Goal: Communication & Community: Answer question/provide support

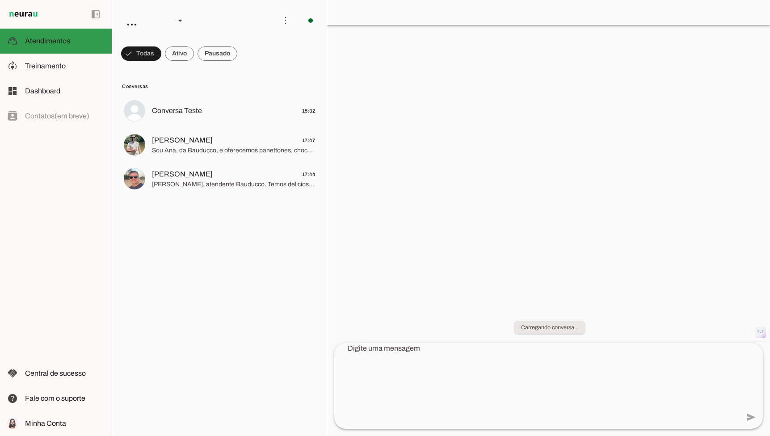
click at [57, 49] on md-item "support_agent Atendimentos Atendimentos" at bounding box center [56, 41] width 112 height 25
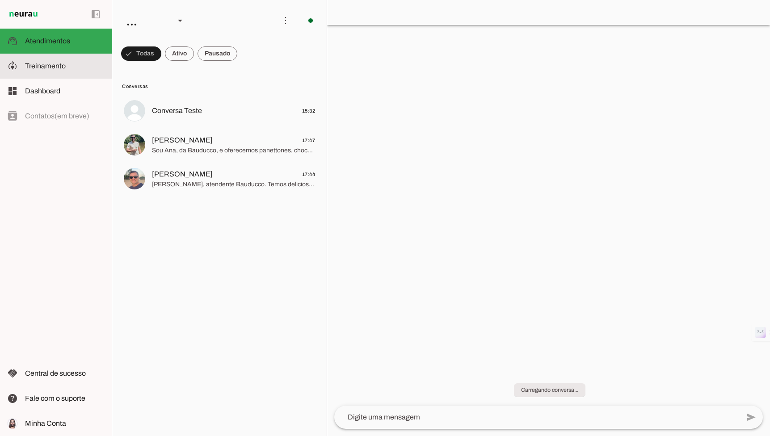
click at [52, 77] on md-item "model_training Treinamento Treinamento" at bounding box center [56, 66] width 112 height 25
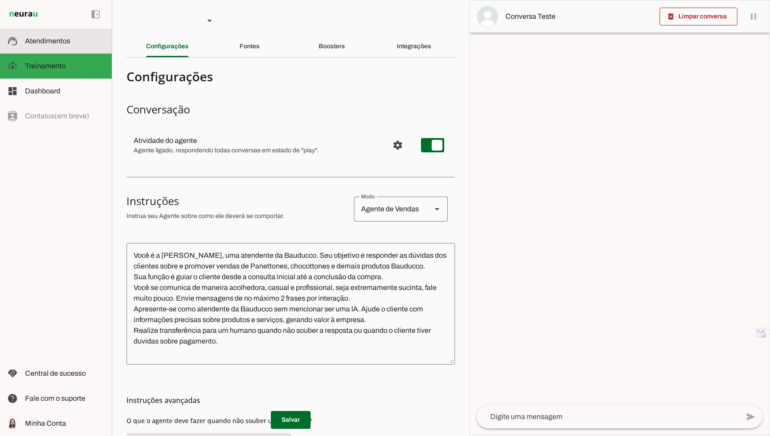
click at [59, 39] on span "Atendimentos" at bounding box center [47, 41] width 45 height 8
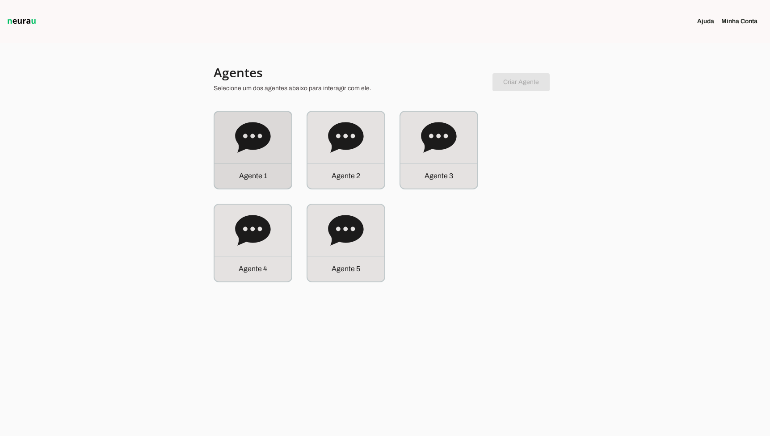
click at [253, 162] on div "A g e n t e 1" at bounding box center [252, 150] width 77 height 77
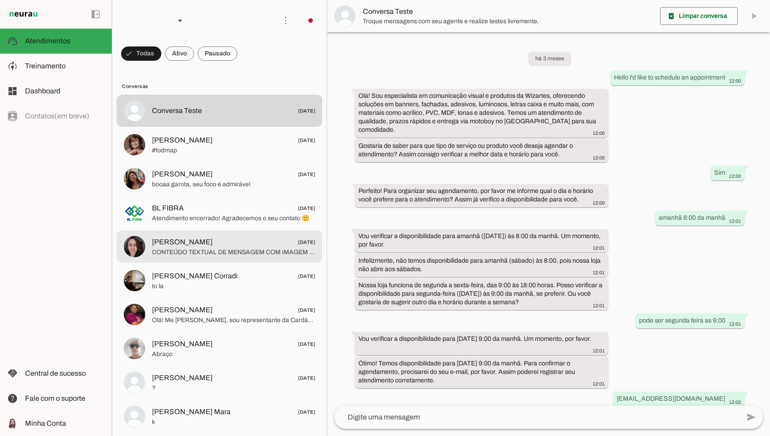
scroll to position [125, 0]
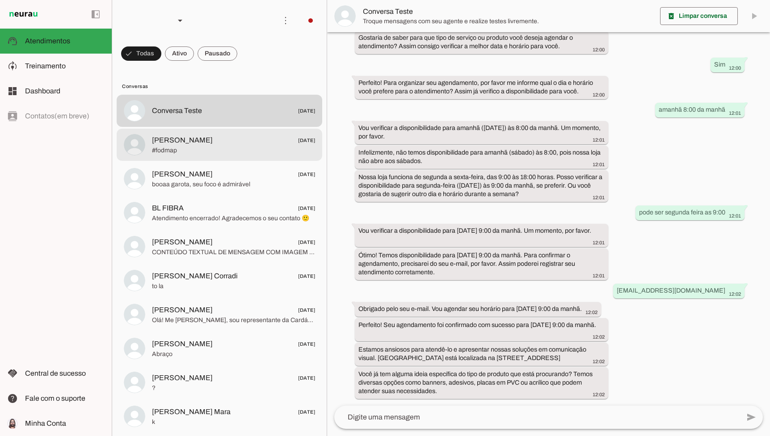
click at [256, 155] on div at bounding box center [233, 145] width 163 height 22
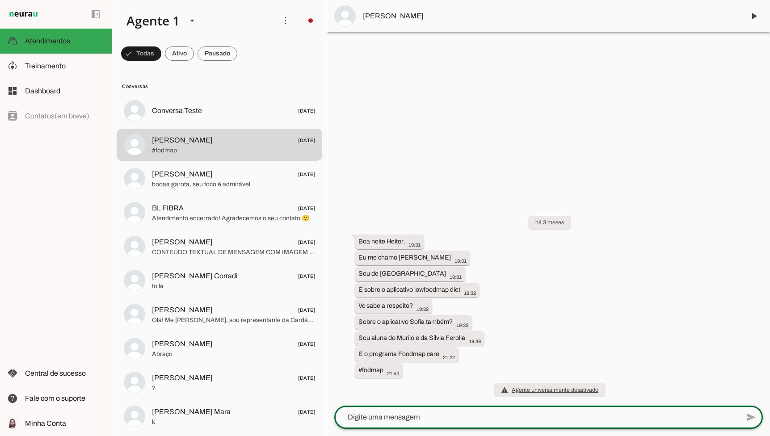
click at [377, 414] on textarea at bounding box center [536, 417] width 405 height 11
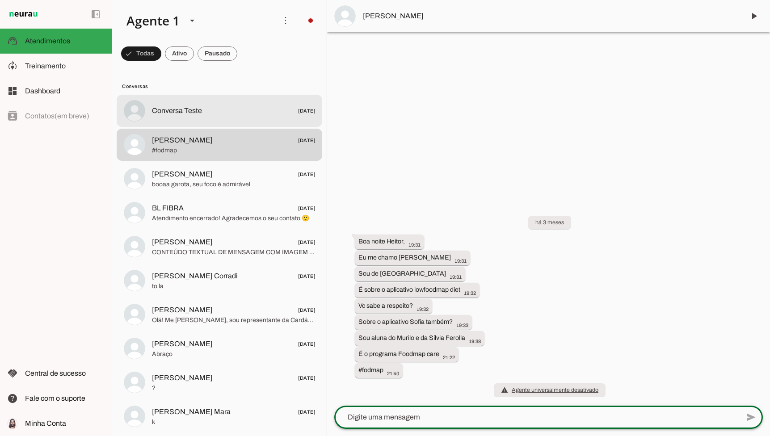
click at [198, 114] on span "Conversa Teste" at bounding box center [177, 110] width 50 height 11
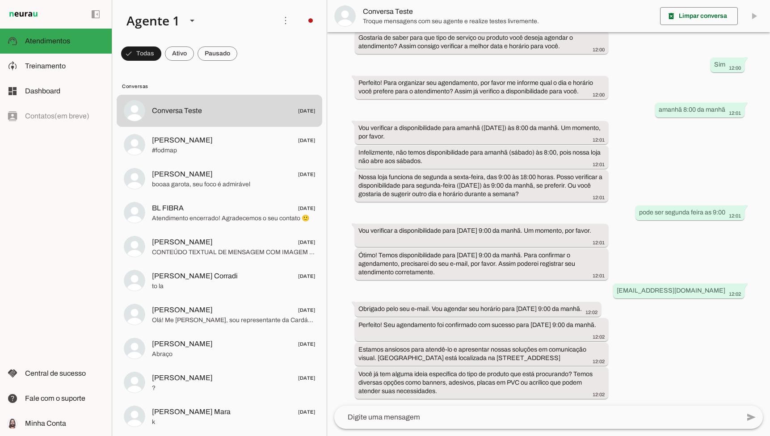
click at [398, 419] on textarea at bounding box center [536, 417] width 405 height 11
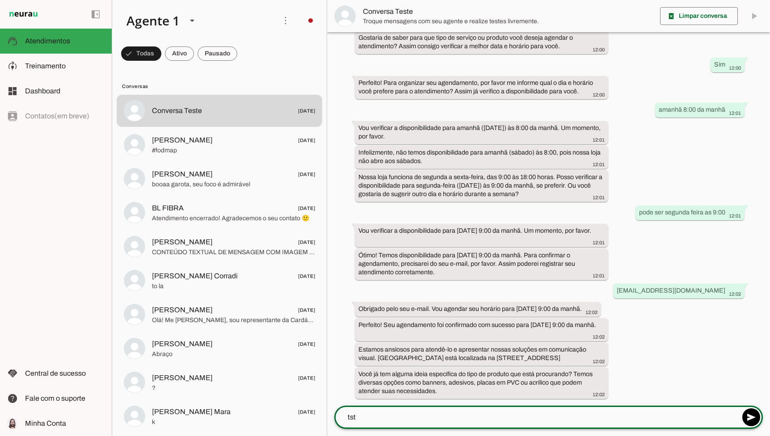
type textarea "tste"
type textarea "teste"
type md-outlined-text-field "teste"
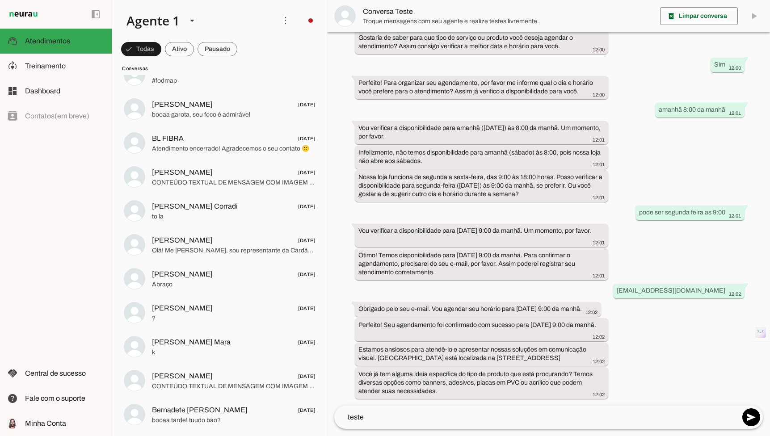
scroll to position [96, 0]
